Goal: Task Accomplishment & Management: Complete application form

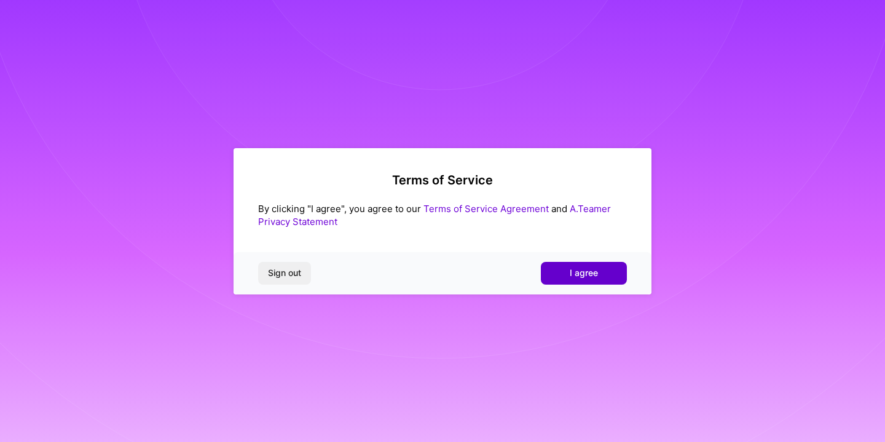
click at [583, 262] on button "I agree" at bounding box center [584, 273] width 86 height 22
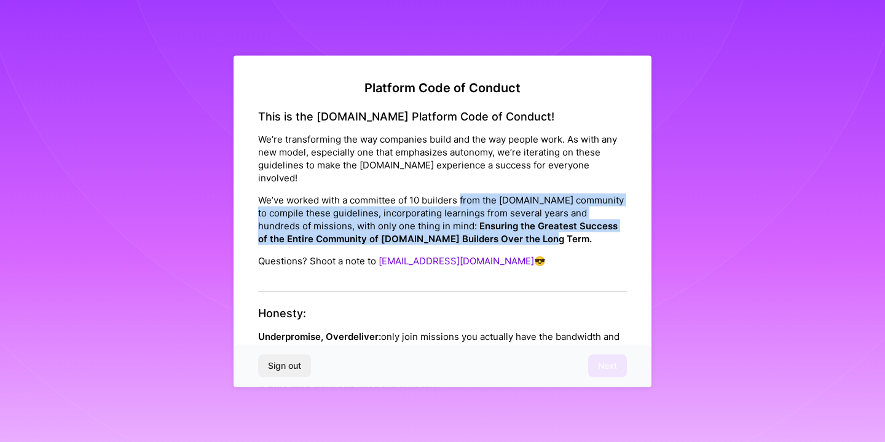
drag, startPoint x: 460, startPoint y: 186, endPoint x: 557, endPoint y: 223, distance: 103.9
click at [557, 223] on p "We’ve worked with a committee of 10 builders from the [DOMAIN_NAME] community t…" at bounding box center [442, 220] width 369 height 52
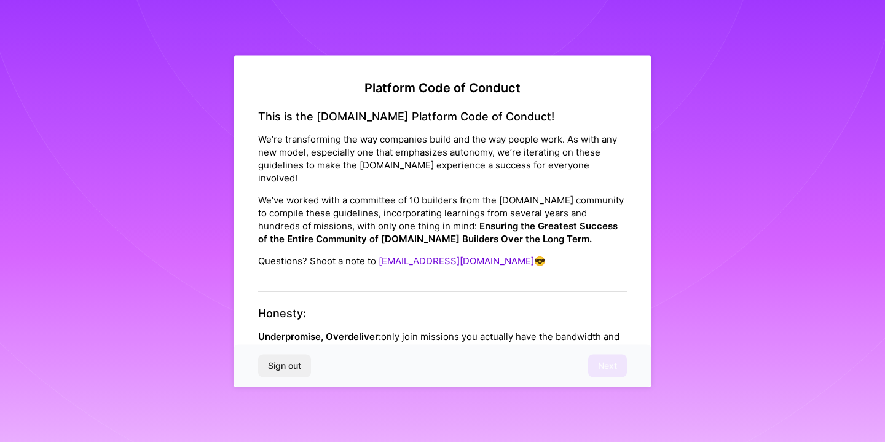
click at [557, 223] on p "We’ve worked with a committee of 10 builders from the [DOMAIN_NAME] community t…" at bounding box center [442, 220] width 369 height 52
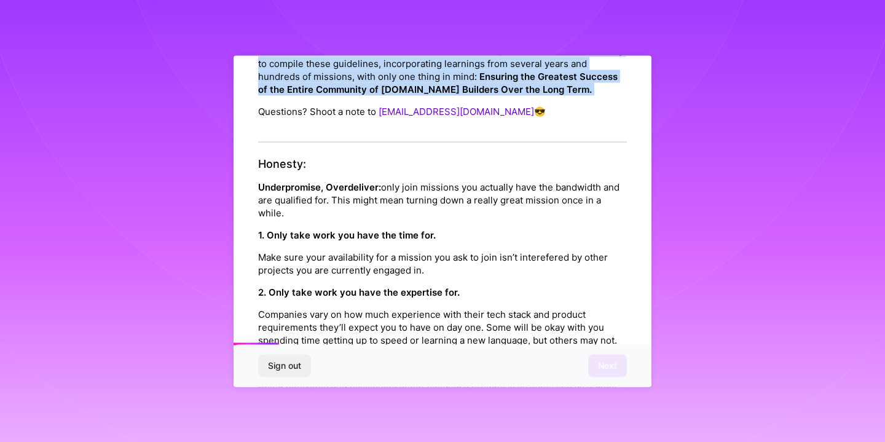
scroll to position [149, 0]
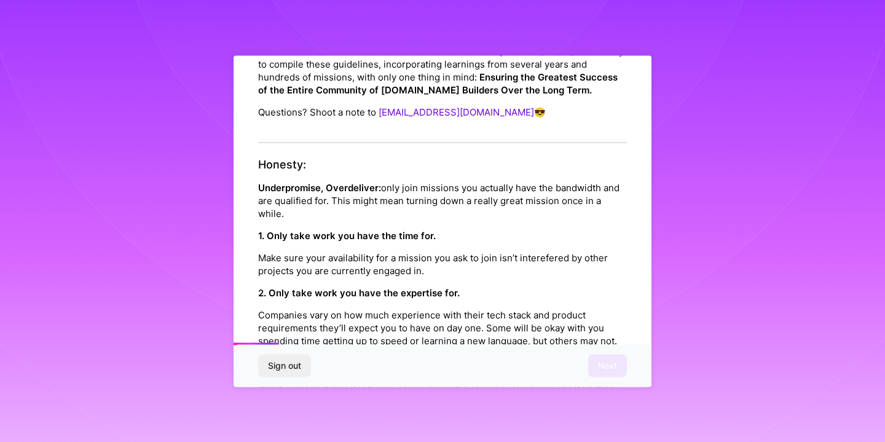
click at [430, 186] on p "Underpromise, Overdeliver: only join missions you actually have the bandwidth a…" at bounding box center [442, 200] width 369 height 39
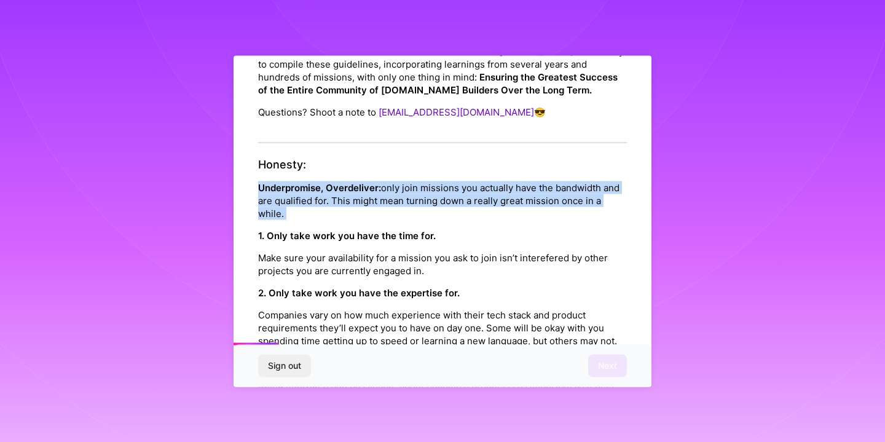
click at [430, 186] on p "Underpromise, Overdeliver: only join missions you actually have the bandwidth a…" at bounding box center [442, 200] width 369 height 39
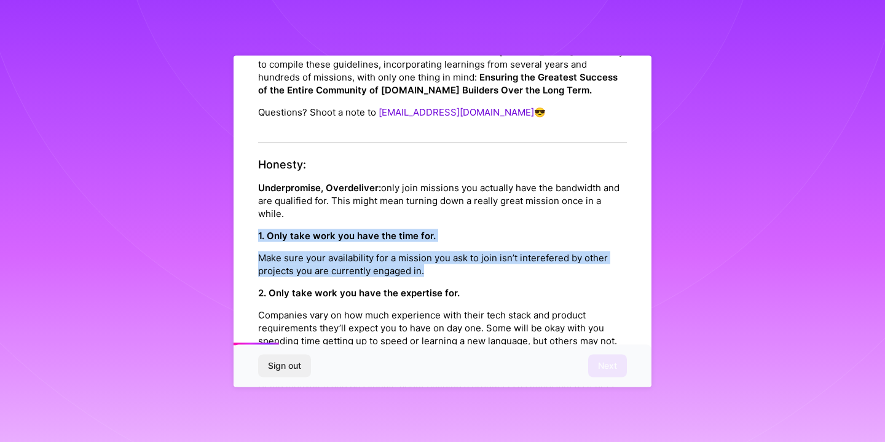
drag, startPoint x: 452, startPoint y: 254, endPoint x: 259, endPoint y: 227, distance: 194.9
click at [259, 229] on div "1. Only take work you have the time for. Make sure your availability for a miss…" at bounding box center [442, 253] width 369 height 48
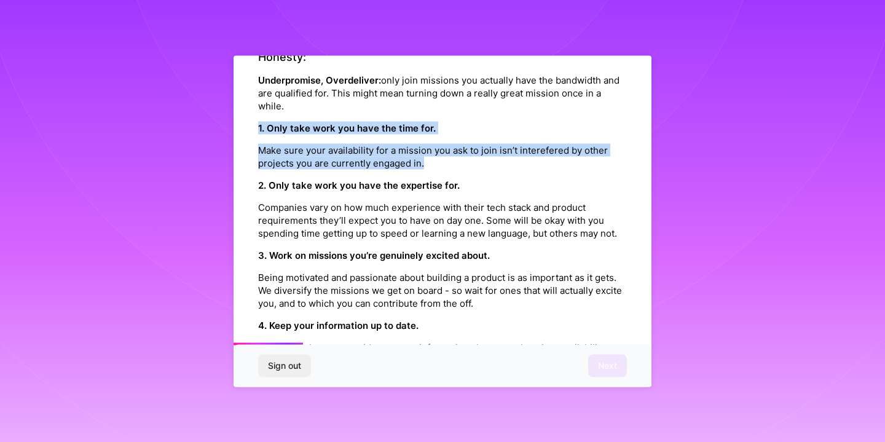
scroll to position [257, 0]
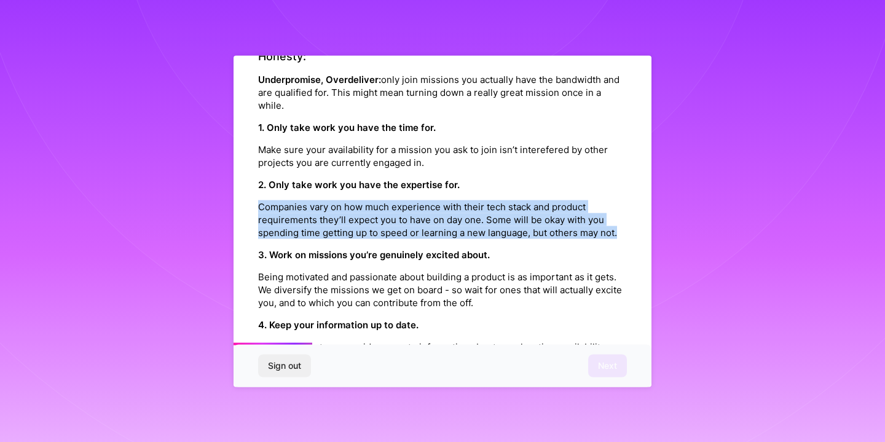
drag, startPoint x: 250, startPoint y: 192, endPoint x: 419, endPoint y: 228, distance: 172.9
click at [419, 228] on div "Platform Code of Conduct This is the [DOMAIN_NAME] Platform Code of Conduct! We…" at bounding box center [443, 220] width 418 height 331
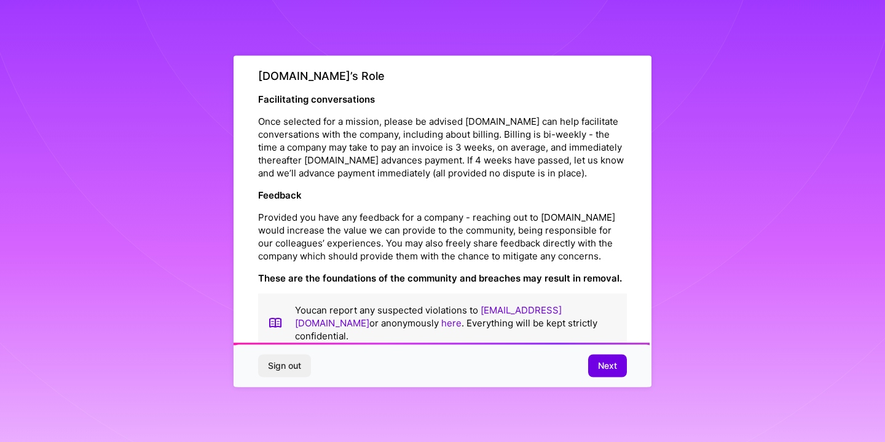
scroll to position [1360, 0]
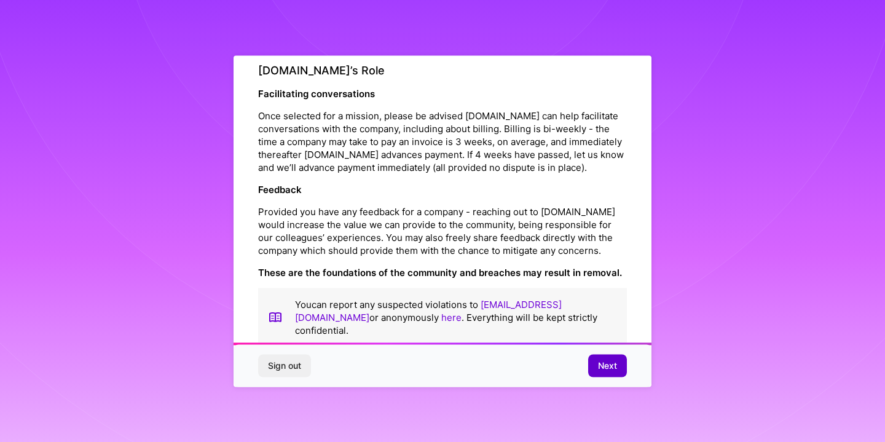
click at [615, 363] on span "Next" at bounding box center [607, 366] width 19 height 12
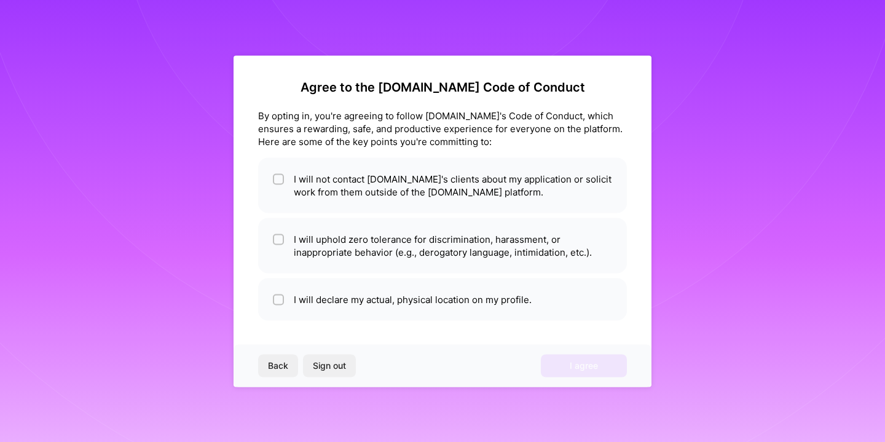
scroll to position [1, 0]
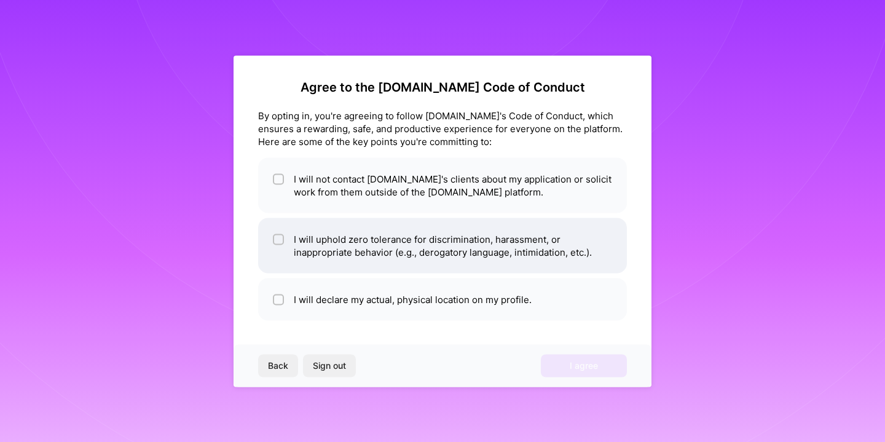
click at [379, 256] on li "I will uphold zero tolerance for discrimination, harassment, or inappropriate b…" at bounding box center [442, 245] width 369 height 55
checkbox input "true"
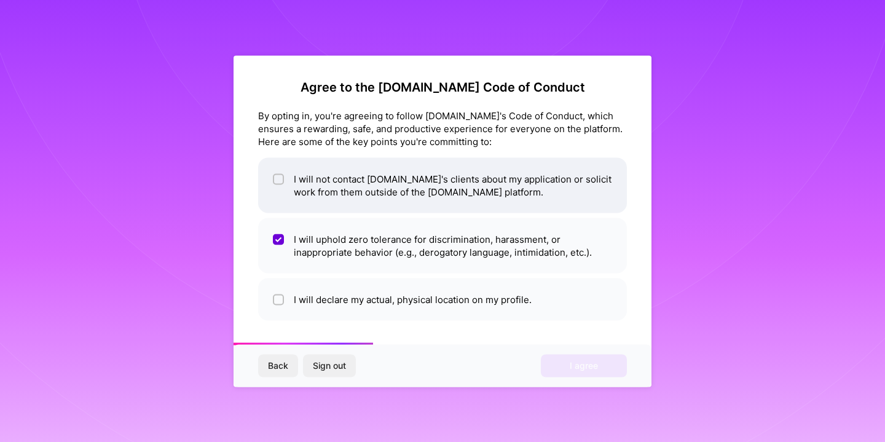
click at [365, 176] on li "I will not contact [DOMAIN_NAME]'s clients about my application or solicit work…" at bounding box center [442, 184] width 369 height 55
checkbox input "true"
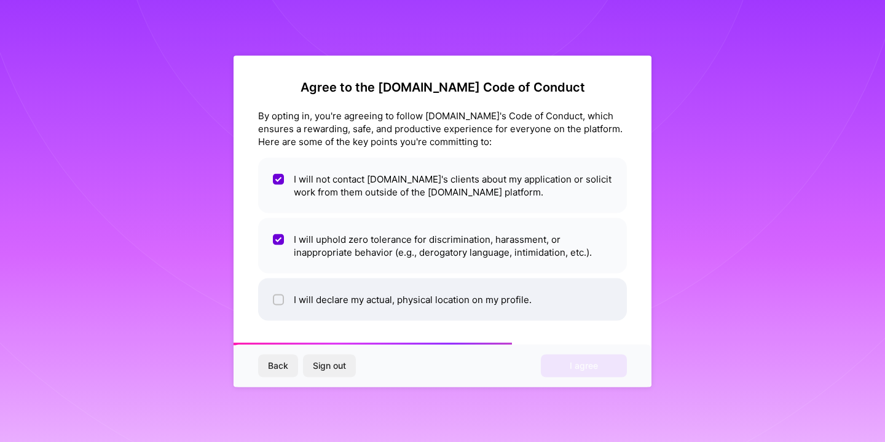
click at [344, 299] on li "I will declare my actual, physical location on my profile." at bounding box center [442, 299] width 369 height 42
checkbox input "true"
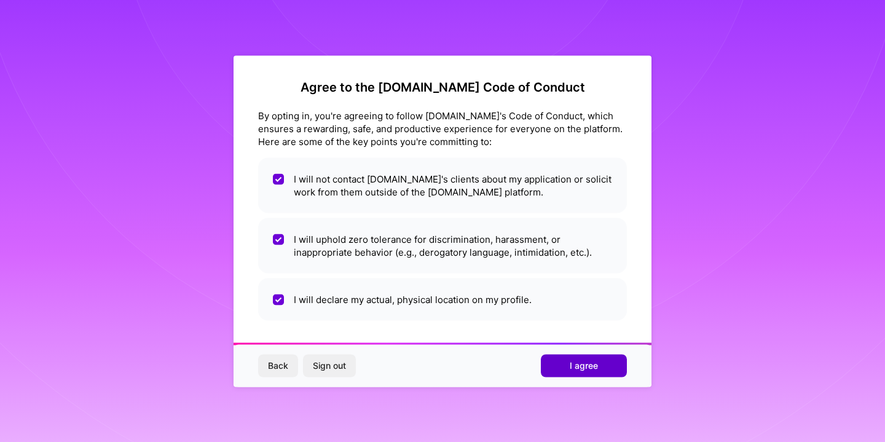
click at [564, 359] on button "I agree" at bounding box center [584, 366] width 86 height 22
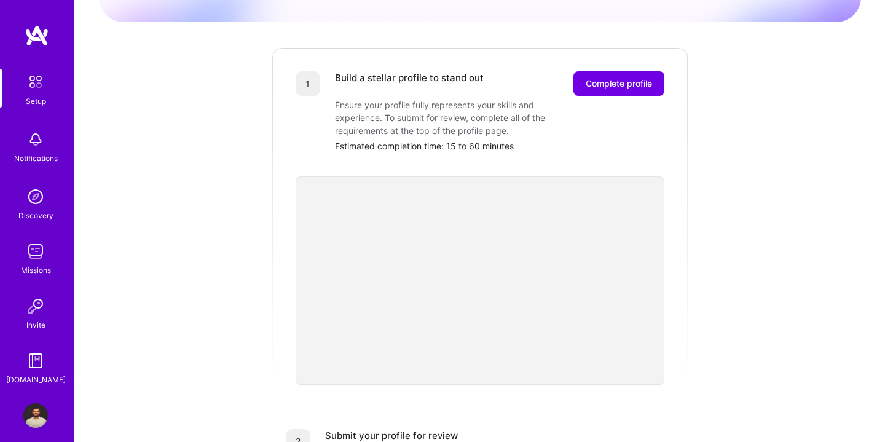
scroll to position [122, 0]
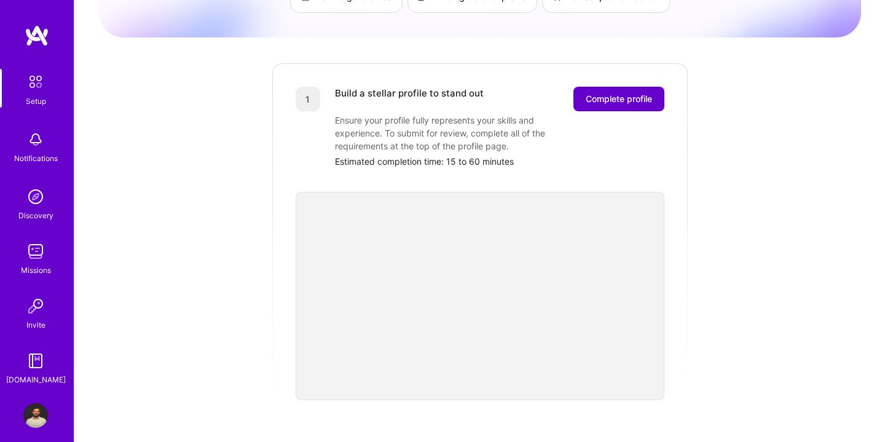
click at [581, 92] on button "Complete profile" at bounding box center [619, 99] width 91 height 25
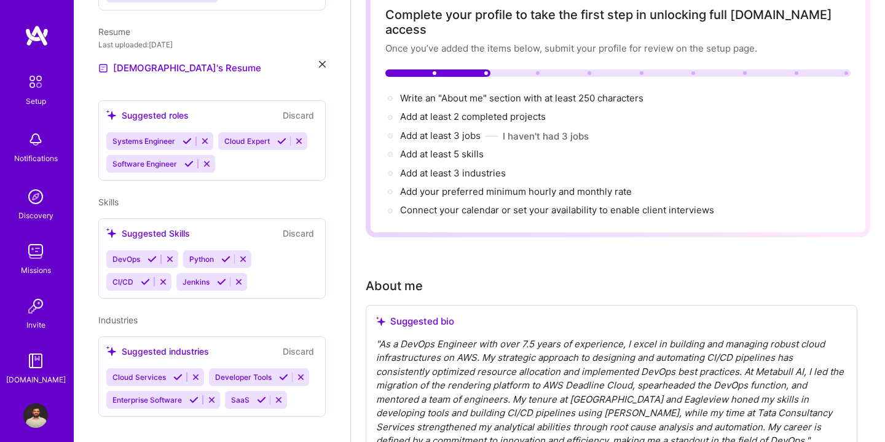
scroll to position [140, 0]
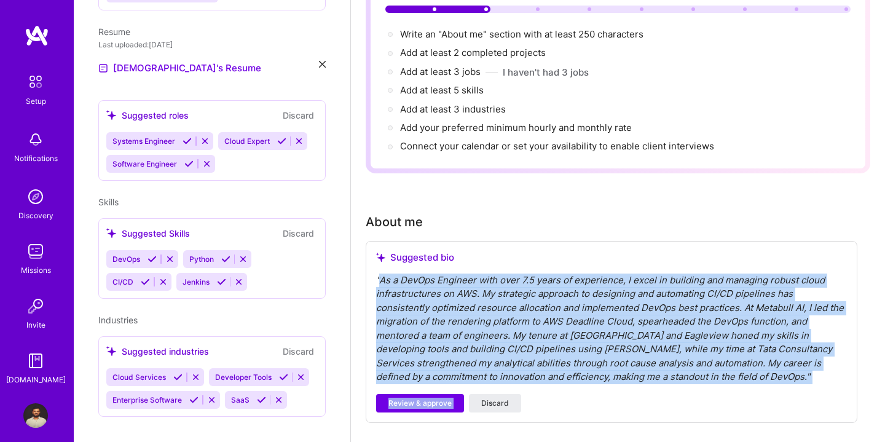
drag, startPoint x: 381, startPoint y: 267, endPoint x: 651, endPoint y: 371, distance: 289.0
click at [651, 371] on div "Suggested bio " As a DevOps Engineer with over 7.5 years of experience, I excel…" at bounding box center [612, 332] width 492 height 182
click at [429, 394] on button "Review & approve" at bounding box center [420, 403] width 88 height 18
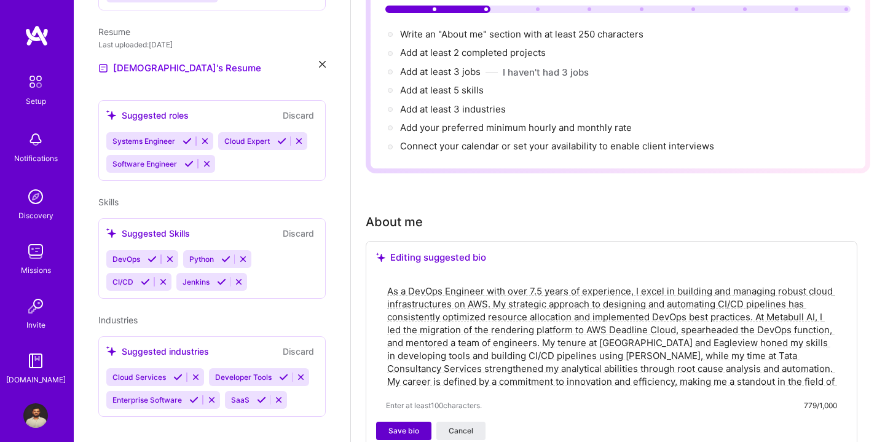
click at [408, 425] on span "Save bio" at bounding box center [404, 430] width 31 height 11
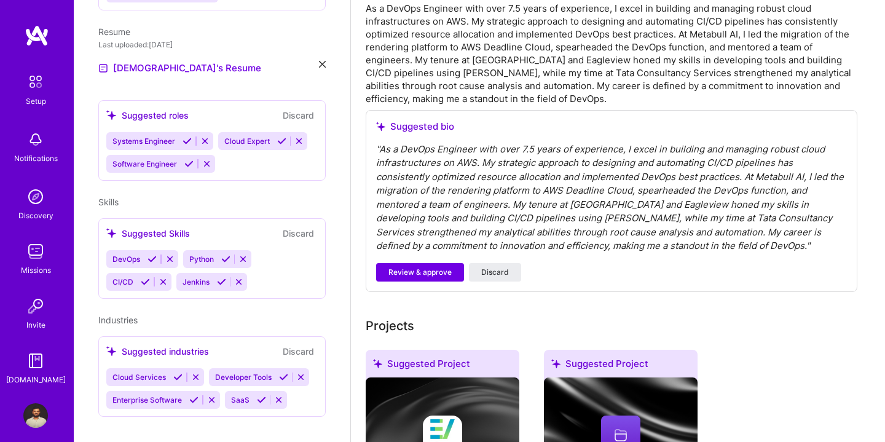
scroll to position [288, 0]
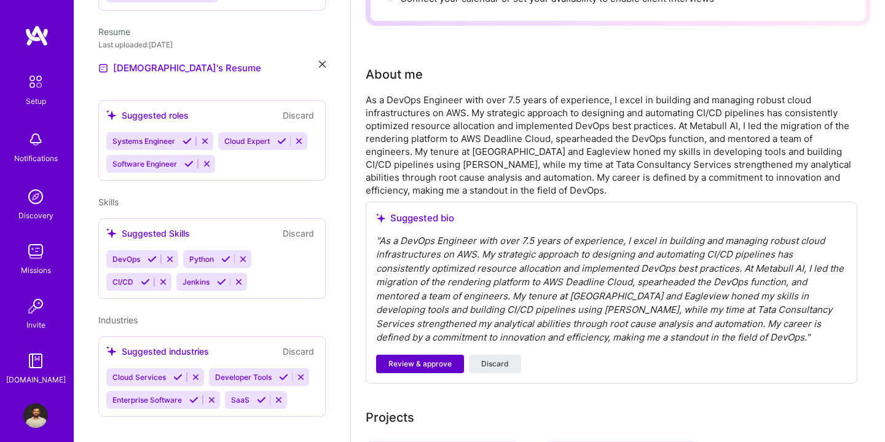
click at [428, 355] on button "Review & approve" at bounding box center [420, 364] width 88 height 18
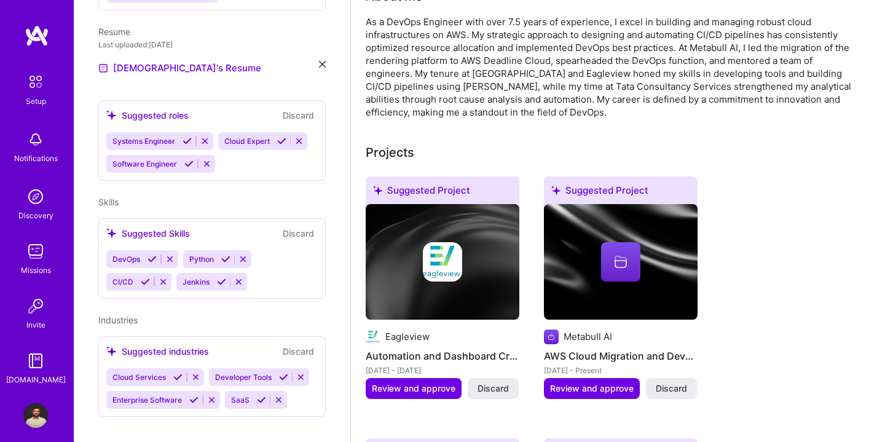
scroll to position [346, 0]
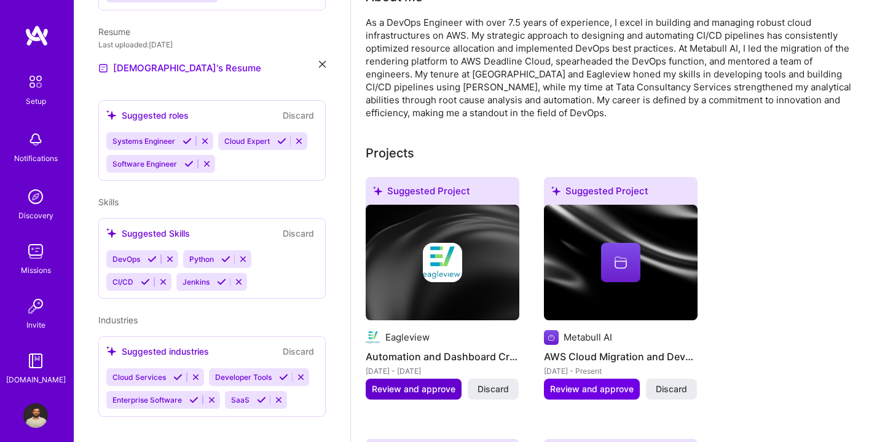
click at [422, 383] on span "Review and approve" at bounding box center [414, 389] width 84 height 12
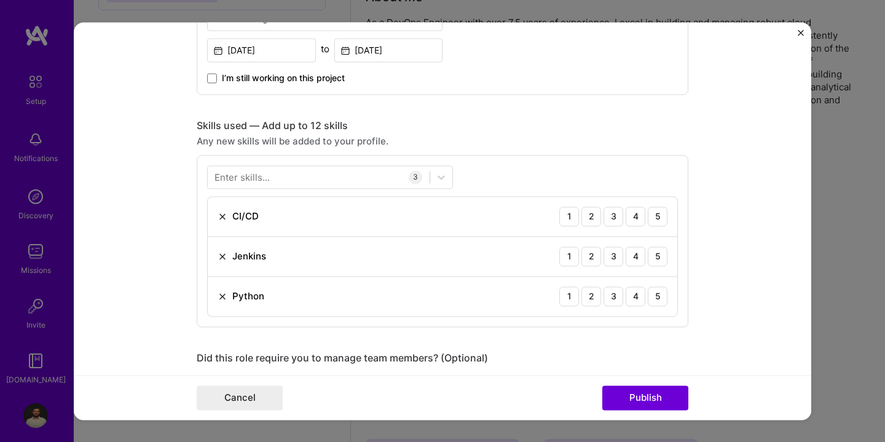
scroll to position [580, 0]
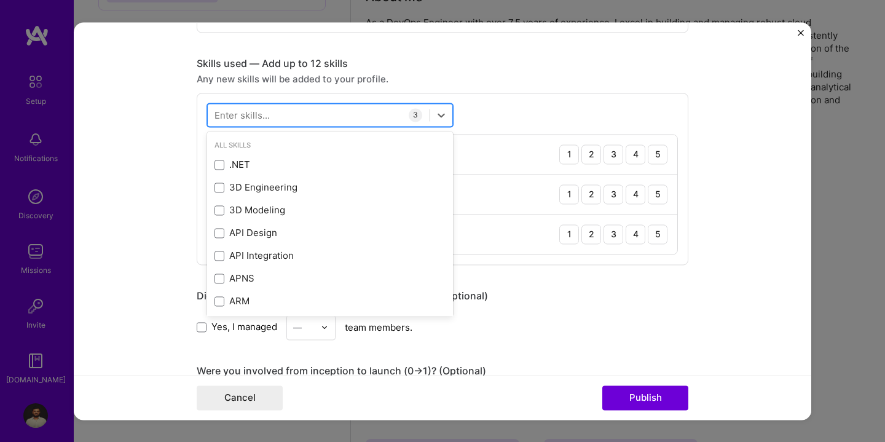
click at [330, 125] on div at bounding box center [319, 115] width 222 height 20
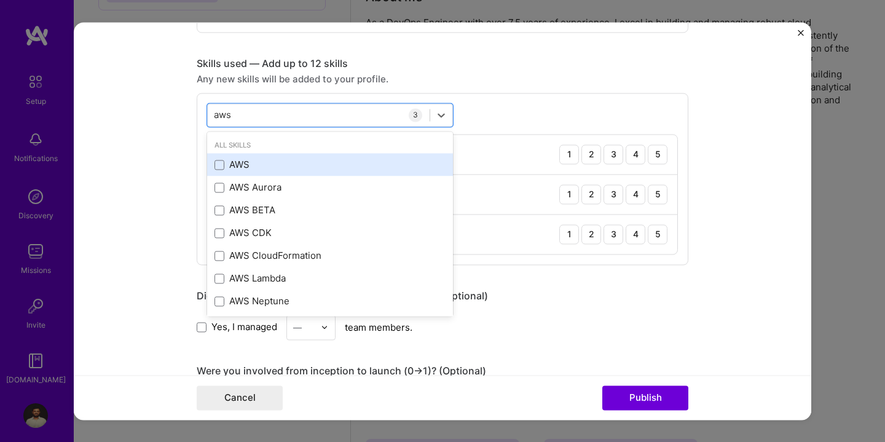
click at [218, 171] on div "AWS" at bounding box center [330, 165] width 231 height 13
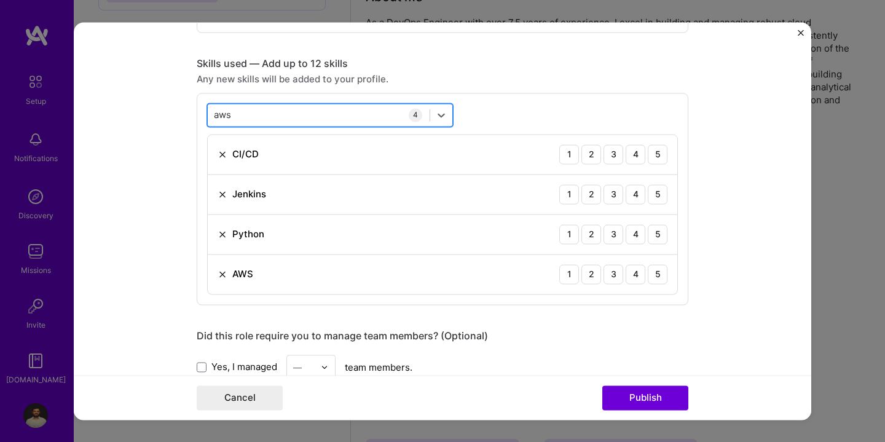
click at [269, 112] on div "aws aws" at bounding box center [319, 115] width 222 height 20
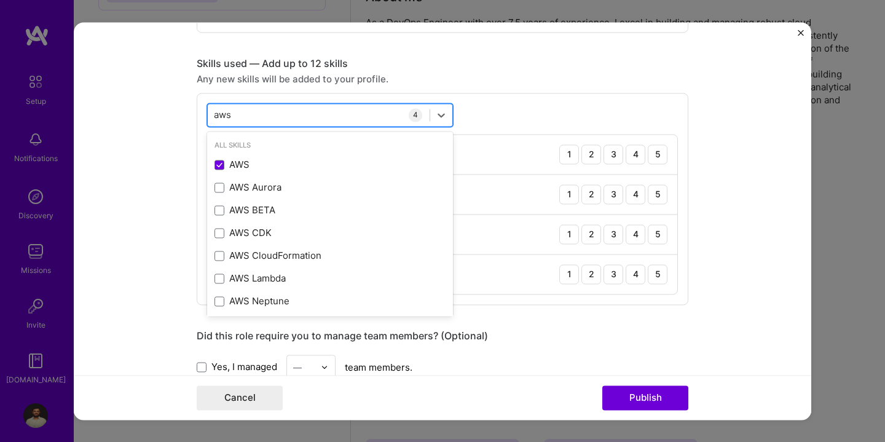
click at [269, 112] on div "aws aws" at bounding box center [319, 115] width 222 height 20
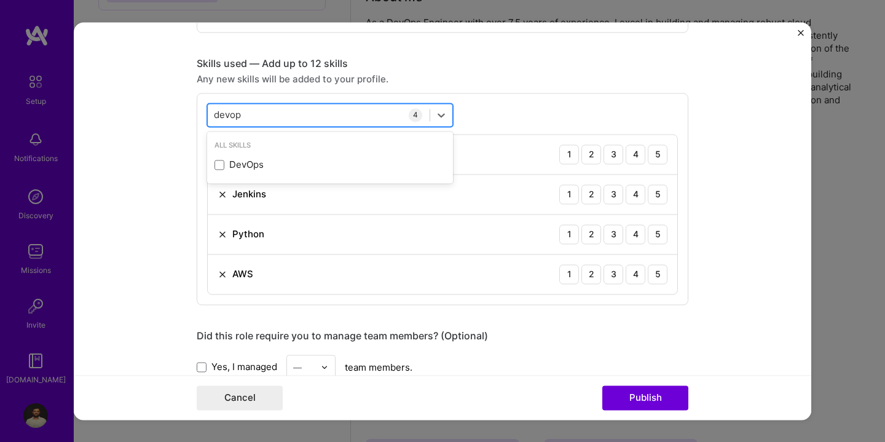
type input "devops"
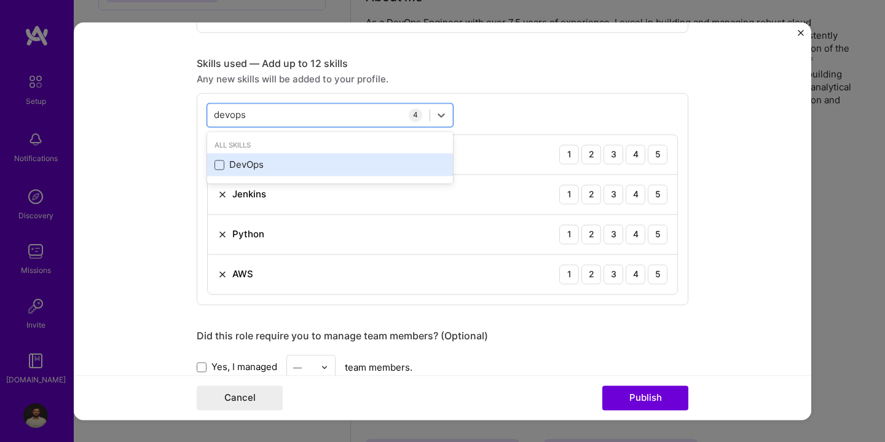
click at [215, 167] on span at bounding box center [220, 165] width 10 height 10
click at [0, 0] on input "checkbox" at bounding box center [0, 0] width 0 height 0
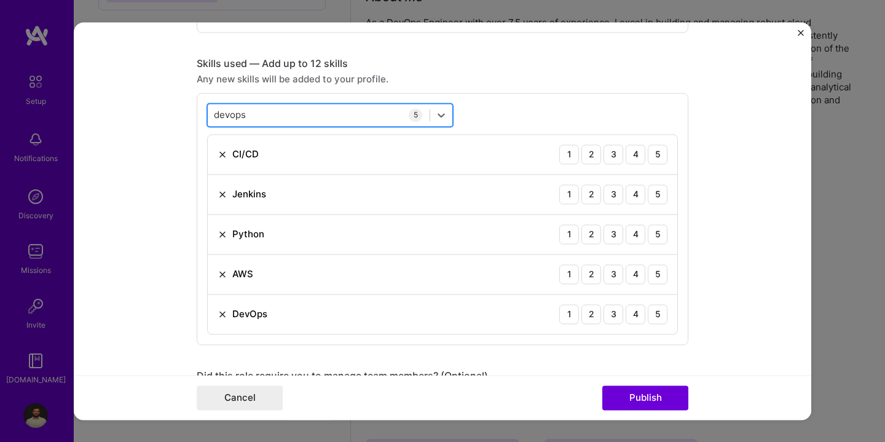
click at [259, 109] on div "devops devops" at bounding box center [319, 115] width 222 height 20
click at [130, 168] on form "Editing suggested project This project is suggested based on your LinkedIn, res…" at bounding box center [443, 221] width 738 height 398
click at [642, 152] on div "4" at bounding box center [636, 154] width 20 height 20
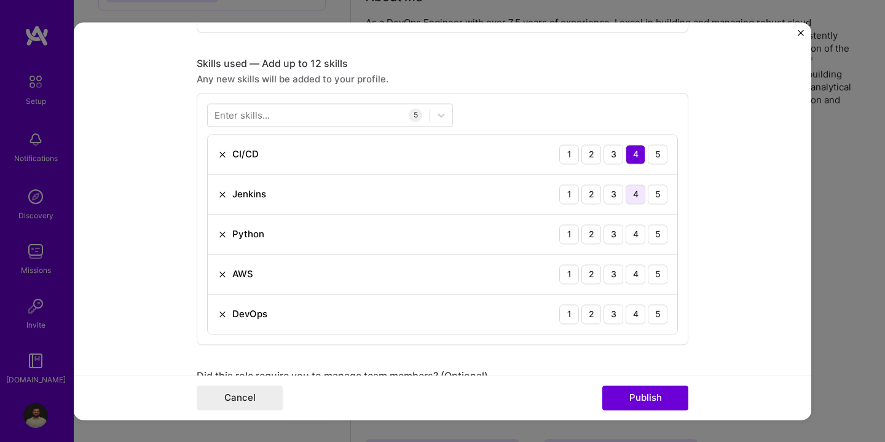
click at [639, 197] on div "4" at bounding box center [636, 194] width 20 height 20
click at [628, 234] on div "4" at bounding box center [636, 234] width 20 height 20
click at [657, 277] on div "5" at bounding box center [658, 274] width 20 height 20
click at [632, 333] on div "DevOps 1 2 3 4 5" at bounding box center [443, 314] width 470 height 39
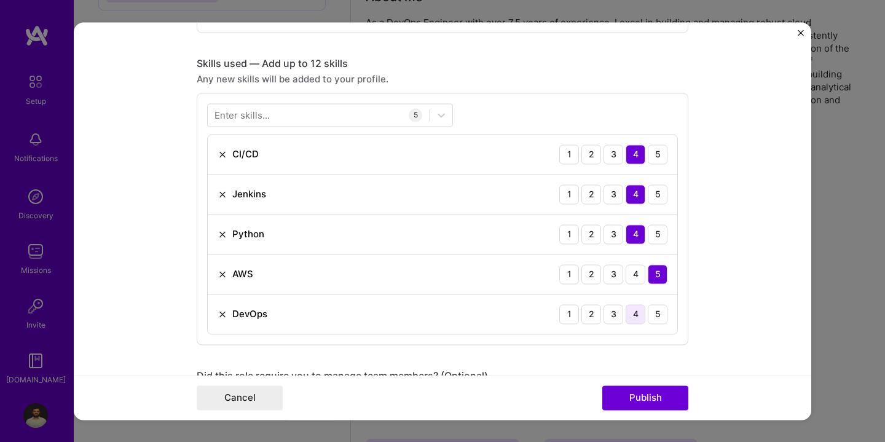
click at [637, 318] on div "4" at bounding box center [636, 314] width 20 height 20
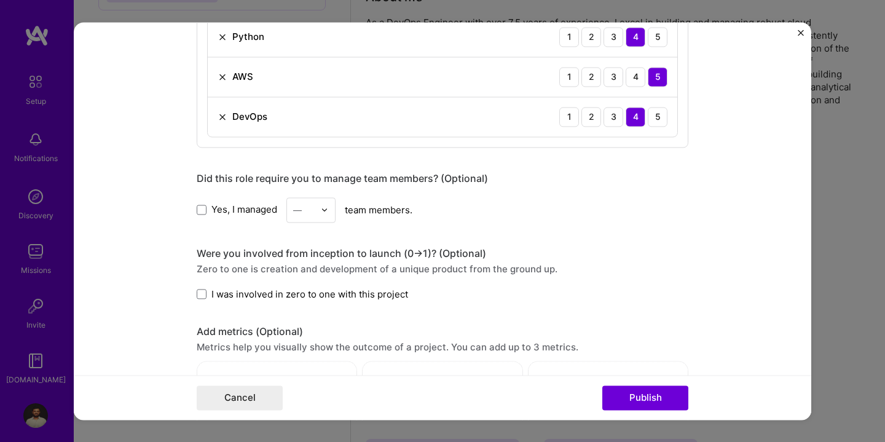
scroll to position [778, 0]
click at [202, 205] on span at bounding box center [202, 209] width 10 height 10
click at [0, 0] on input "Yes, I managed" at bounding box center [0, 0] width 0 height 0
click at [293, 205] on div "—" at bounding box center [304, 209] width 34 height 24
click at [320, 285] on div "3" at bounding box center [311, 287] width 42 height 23
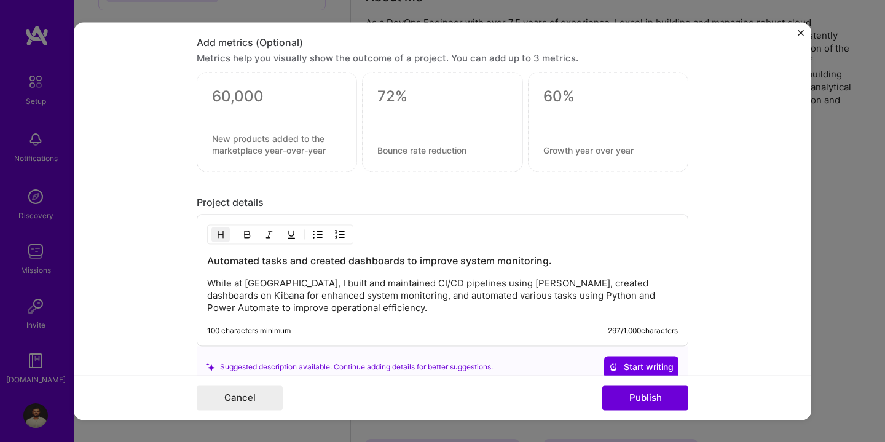
scroll to position [1066, 0]
click at [233, 103] on textarea at bounding box center [277, 97] width 130 height 18
click at [252, 155] on textarea at bounding box center [277, 144] width 130 height 23
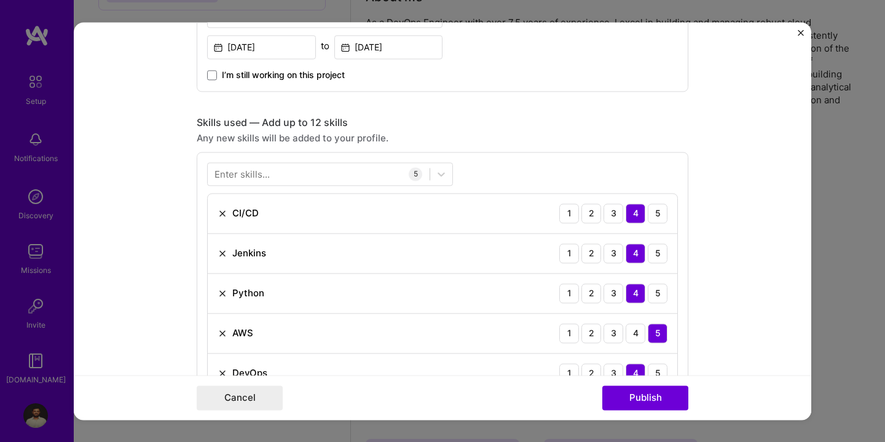
scroll to position [457, 0]
